Goal: Task Accomplishment & Management: Manage account settings

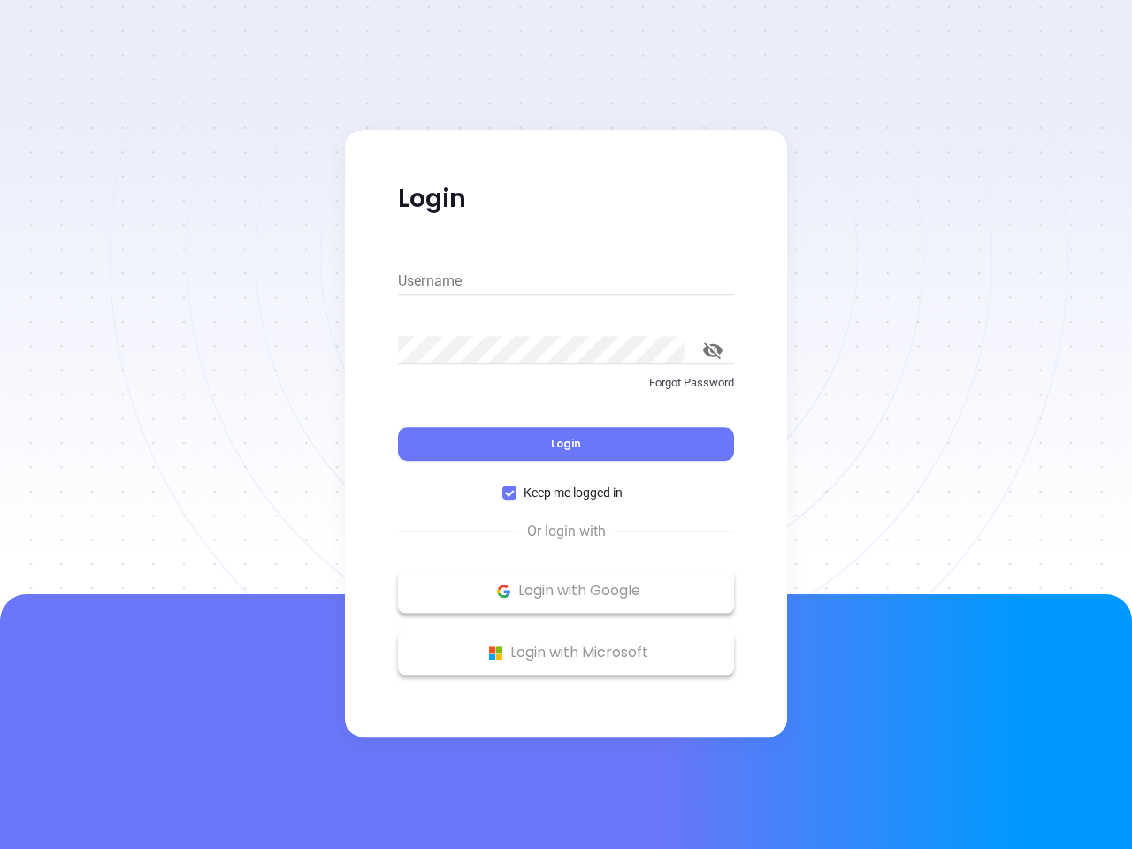
click at [566, 425] on div "Login" at bounding box center [566, 433] width 336 height 55
click at [566, 281] on input "Username" at bounding box center [566, 281] width 336 height 28
click at [713, 350] on icon "toggle password visibility" at bounding box center [712, 350] width 19 height 17
click at [566, 444] on span "Login" at bounding box center [566, 443] width 30 height 15
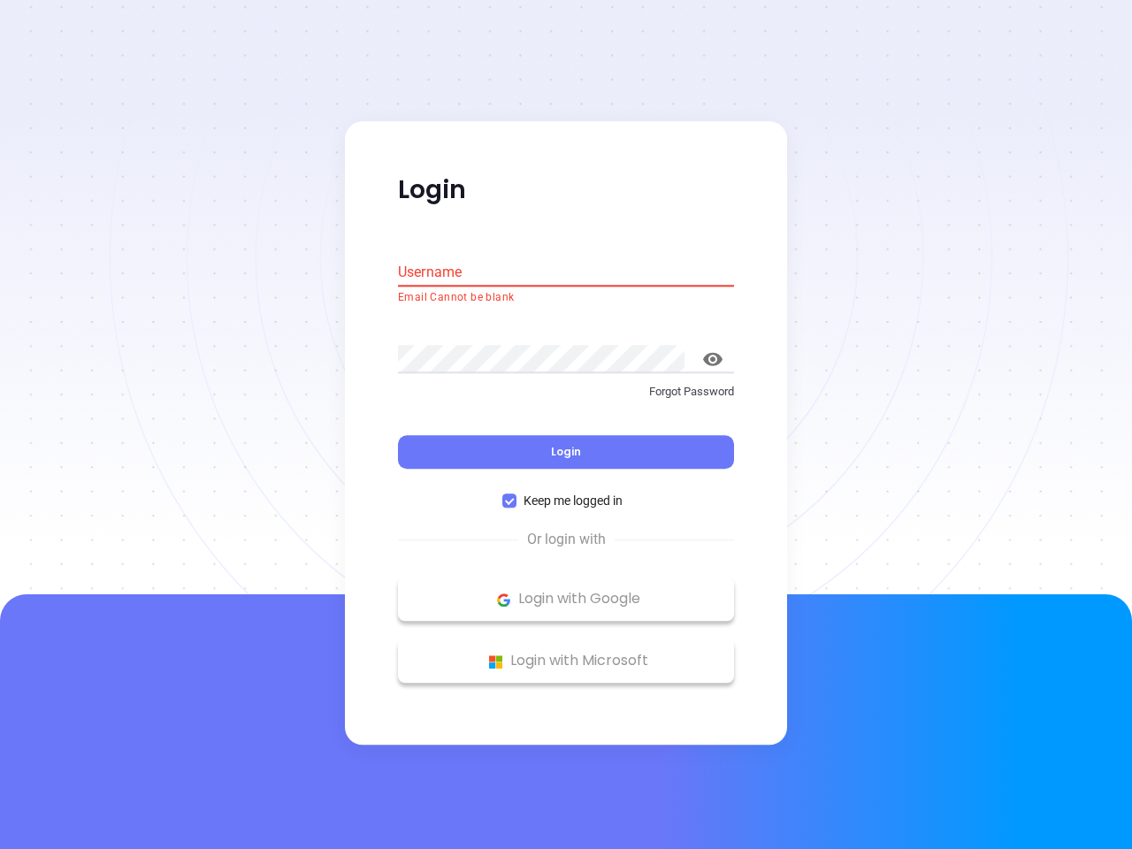
click at [566, 493] on span "Keep me logged in" at bounding box center [572, 501] width 113 height 19
click at [516, 494] on input "Keep me logged in" at bounding box center [509, 501] width 14 height 14
checkbox input "false"
click at [566, 591] on p "Login with Google" at bounding box center [566, 599] width 318 height 27
click at [566, 653] on p "Login with Microsoft" at bounding box center [566, 661] width 318 height 27
